Goal: Task Accomplishment & Management: Complete application form

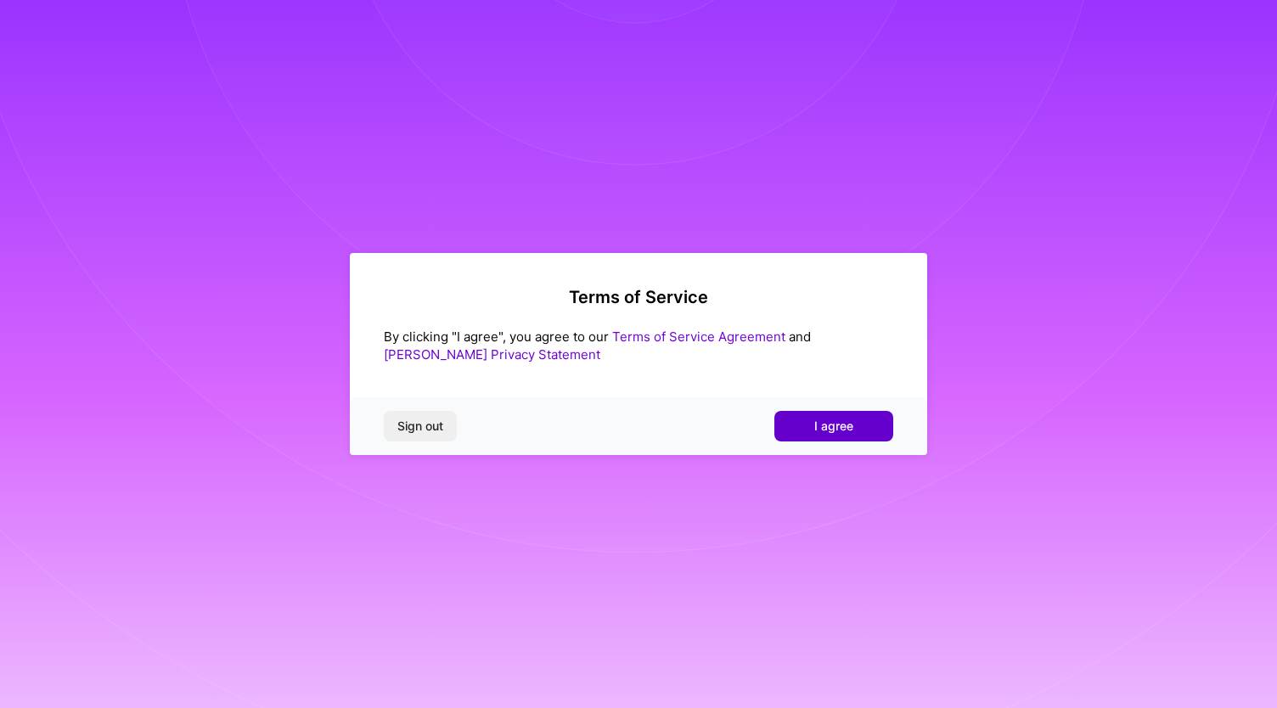
click at [817, 418] on span "I agree" at bounding box center [833, 426] width 39 height 17
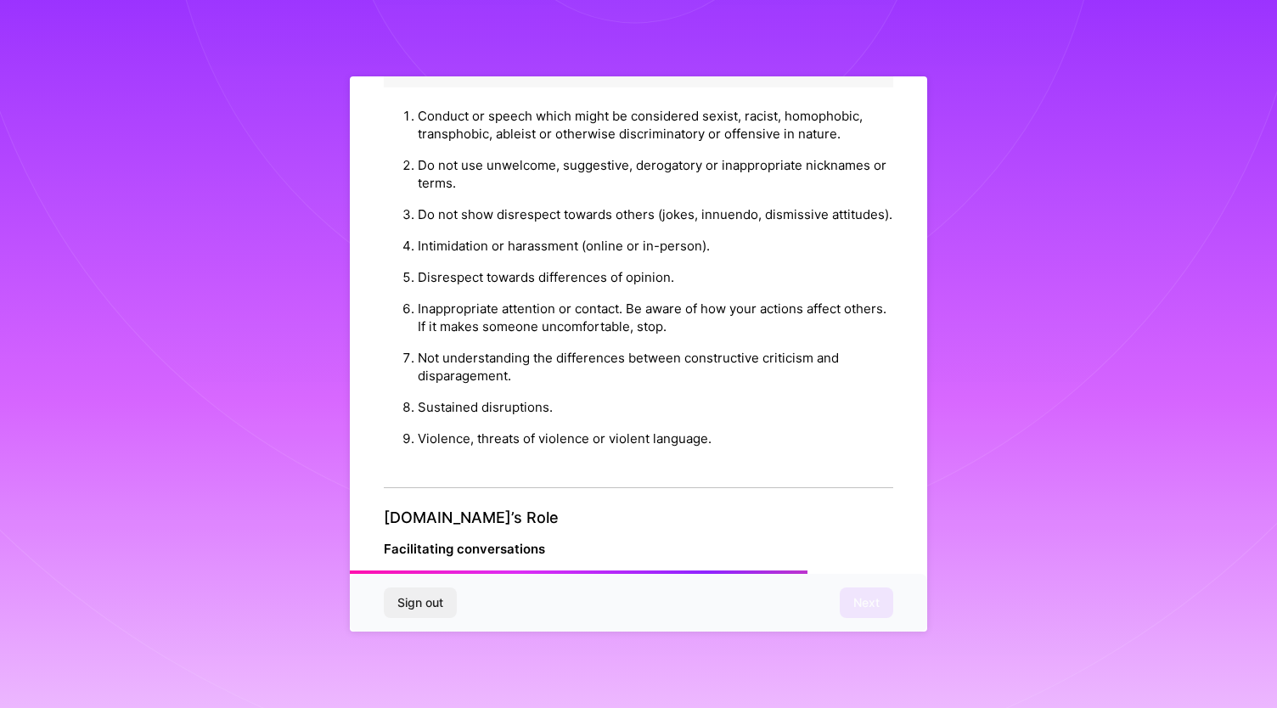
scroll to position [1850, 0]
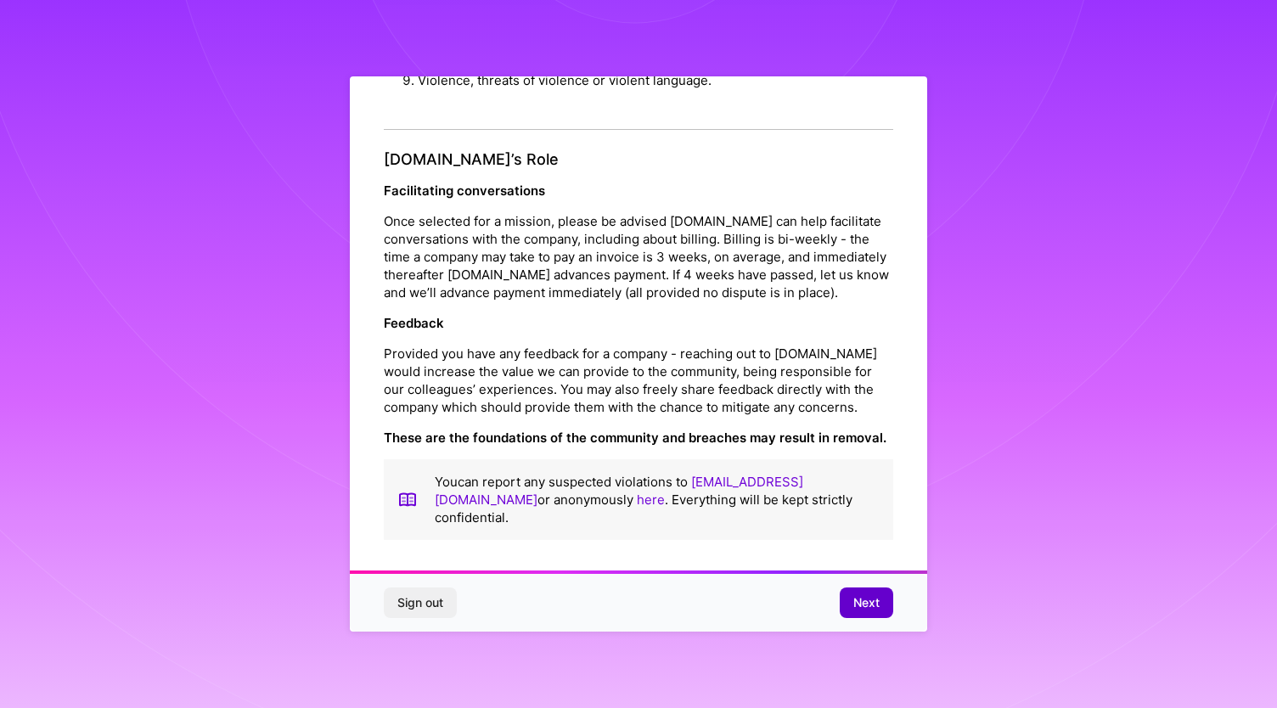
click at [876, 612] on button "Next" at bounding box center [865, 602] width 53 height 31
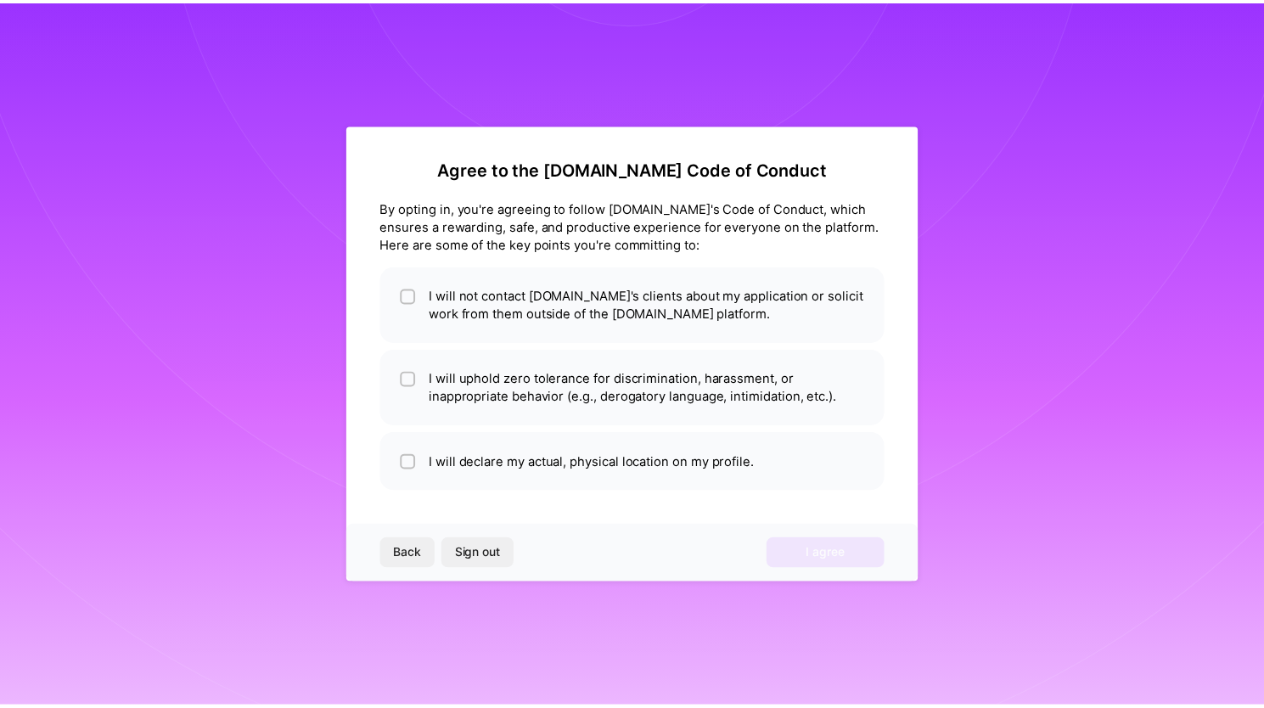
scroll to position [0, 0]
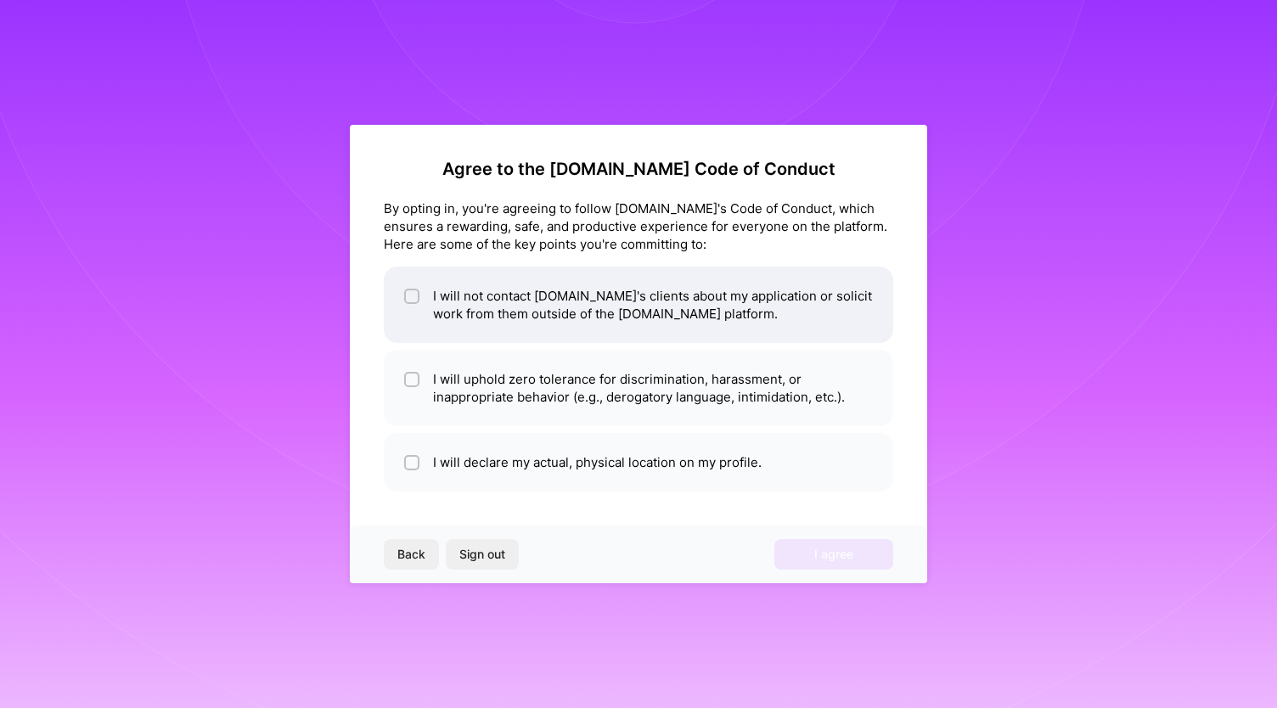
click at [615, 290] on li "I will not contact [DOMAIN_NAME]'s clients about my application or solicit work…" at bounding box center [638, 305] width 509 height 76
checkbox input "true"
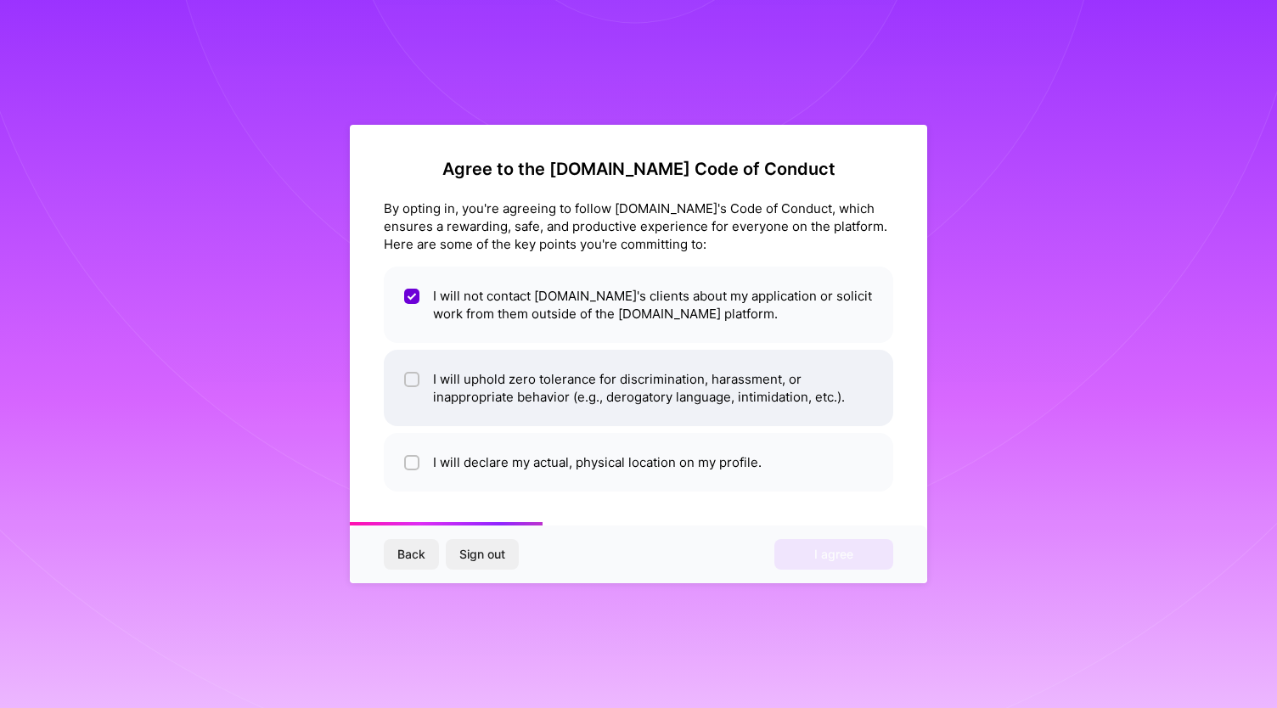
click at [571, 398] on li "I will uphold zero tolerance for discrimination, harassment, or inappropriate b…" at bounding box center [638, 388] width 509 height 76
checkbox input "true"
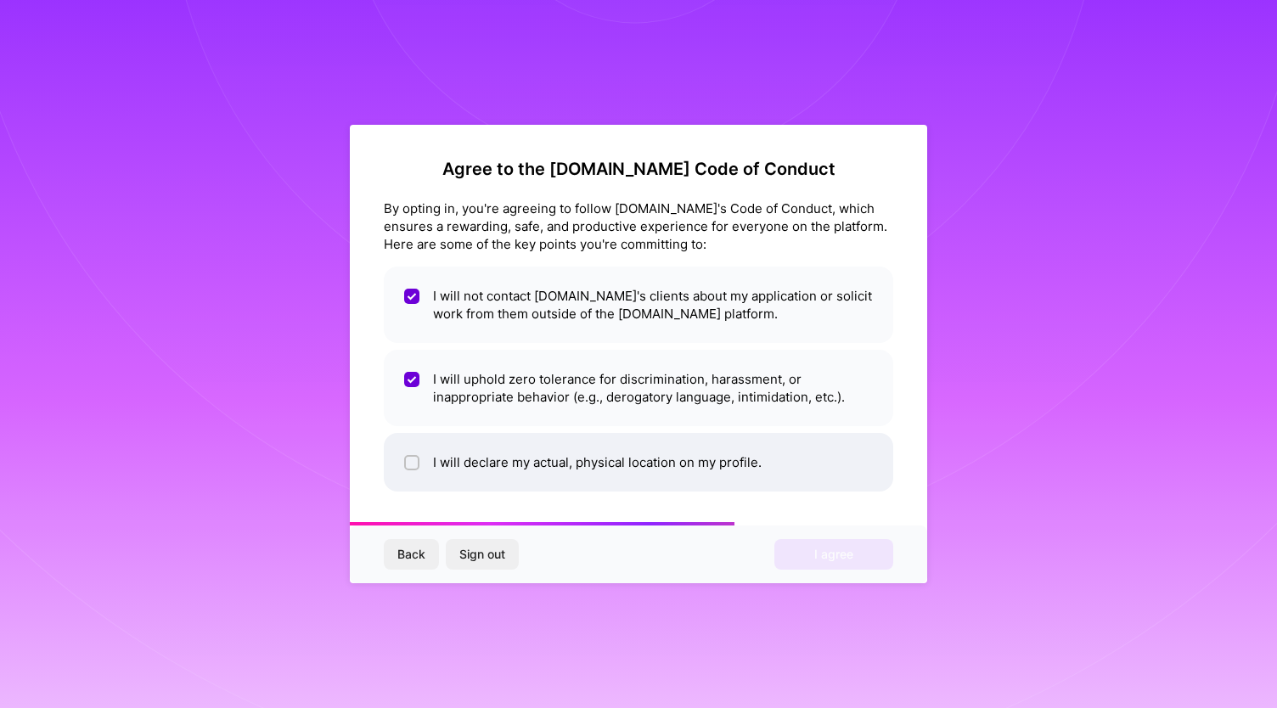
click at [553, 460] on li "I will declare my actual, physical location on my profile." at bounding box center [638, 462] width 509 height 59
checkbox input "true"
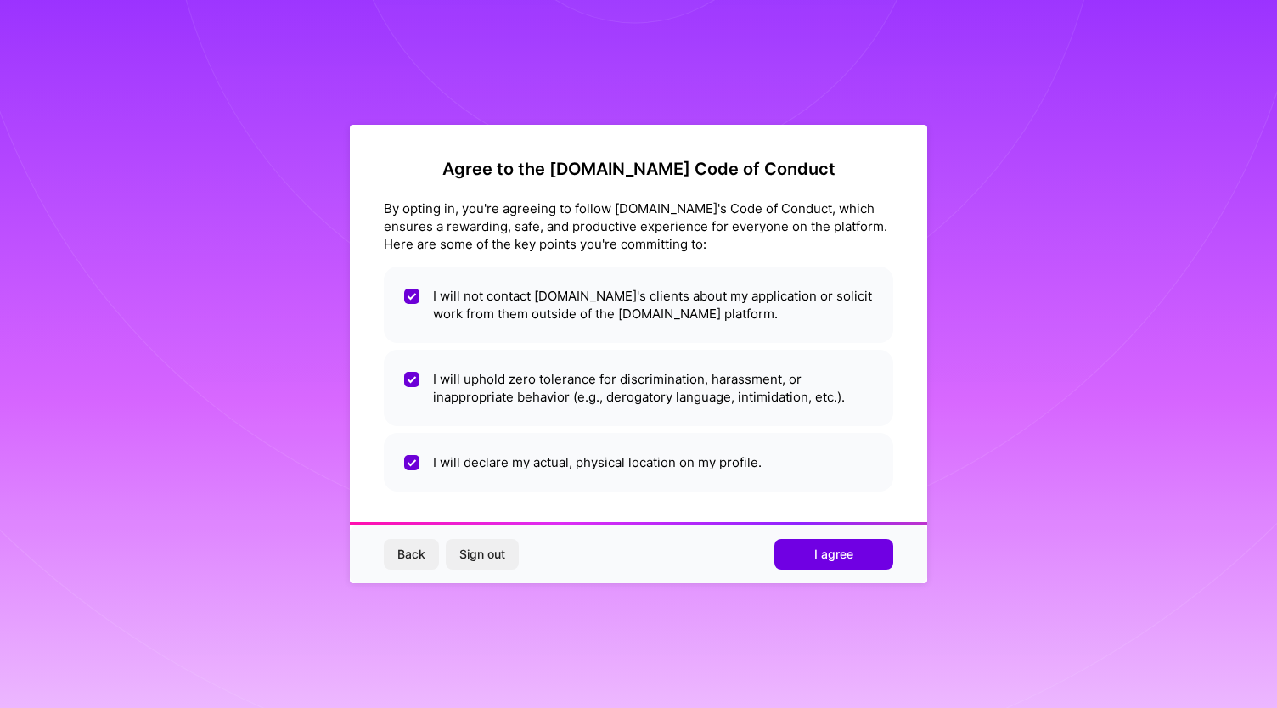
click at [845, 575] on div "Back Sign out I agree" at bounding box center [638, 554] width 577 height 58
click at [845, 554] on span "I agree" at bounding box center [833, 554] width 39 height 17
